Goal: Find specific page/section: Find specific page/section

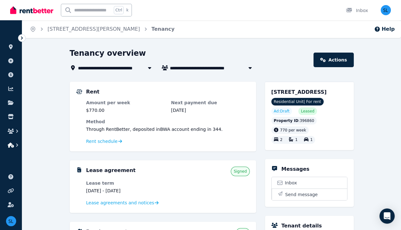
click at [16, 145] on icon "button" at bounding box center [17, 145] width 6 height 6
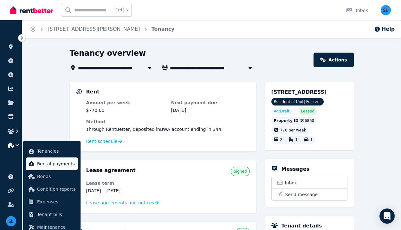
click at [61, 165] on span "Rental payments" at bounding box center [56, 164] width 38 height 8
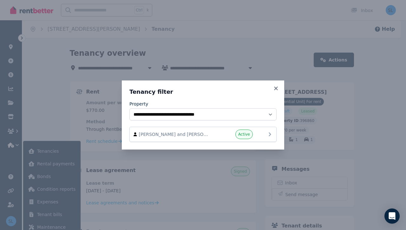
click at [192, 136] on span "[PERSON_NAME] and [PERSON_NAME]" at bounding box center [175, 134] width 72 height 6
